Goal: Task Accomplishment & Management: Manage account settings

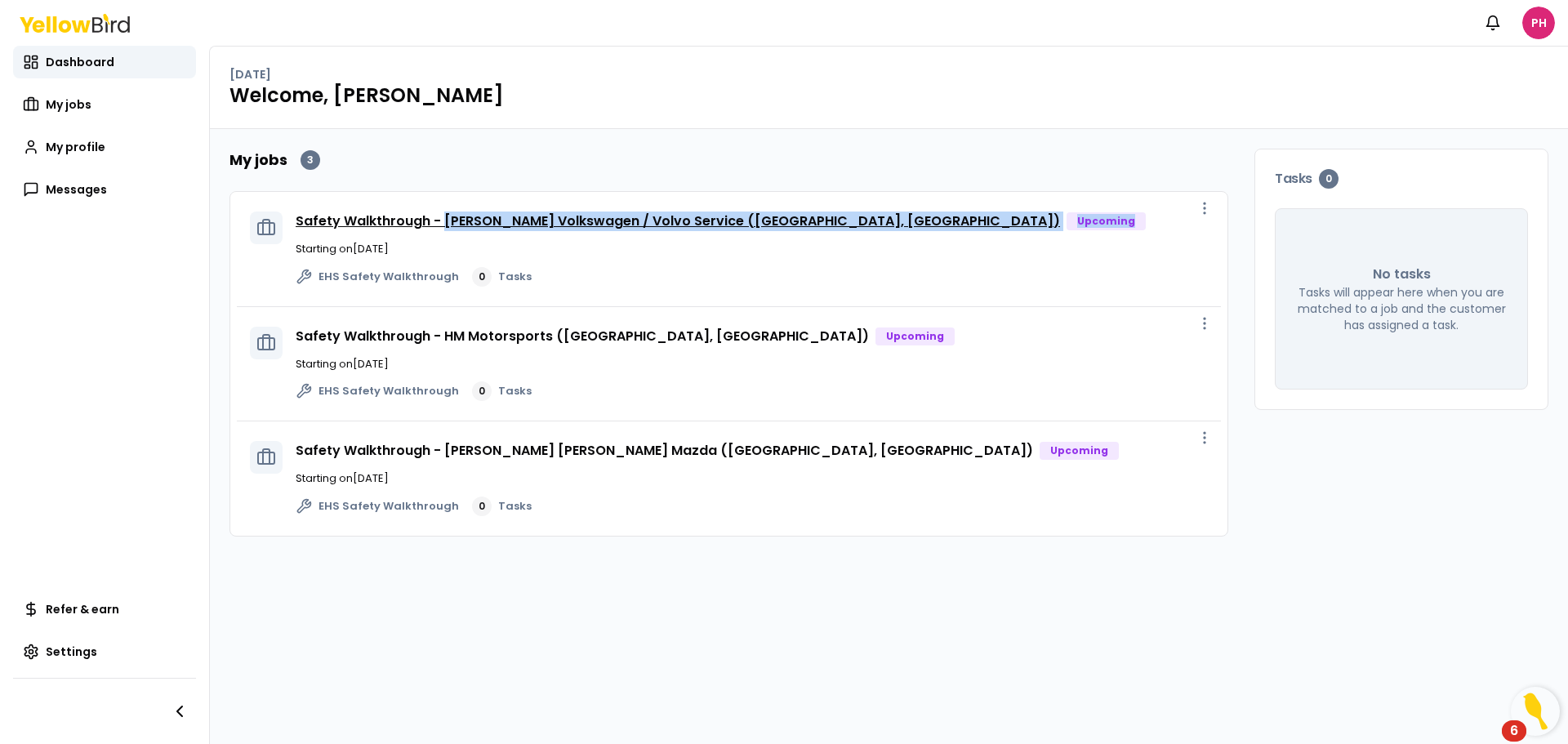
drag, startPoint x: 959, startPoint y: 225, endPoint x: 441, endPoint y: 225, distance: 518.0
click at [441, 225] on div "Safety Walkthrough - [PERSON_NAME] Volkswagen / Volvo Service ([GEOGRAPHIC_DATA…" at bounding box center [752, 221] width 912 height 20
copy div "[PERSON_NAME] Volkswagen / Volvo Service ([GEOGRAPHIC_DATA], [GEOGRAPHIC_DATA])…"
click at [72, 55] on span "Dashboard" at bounding box center [80, 61] width 69 height 16
click at [72, 106] on span "My jobs" at bounding box center [69, 104] width 46 height 16
